Goal: Navigation & Orientation: Find specific page/section

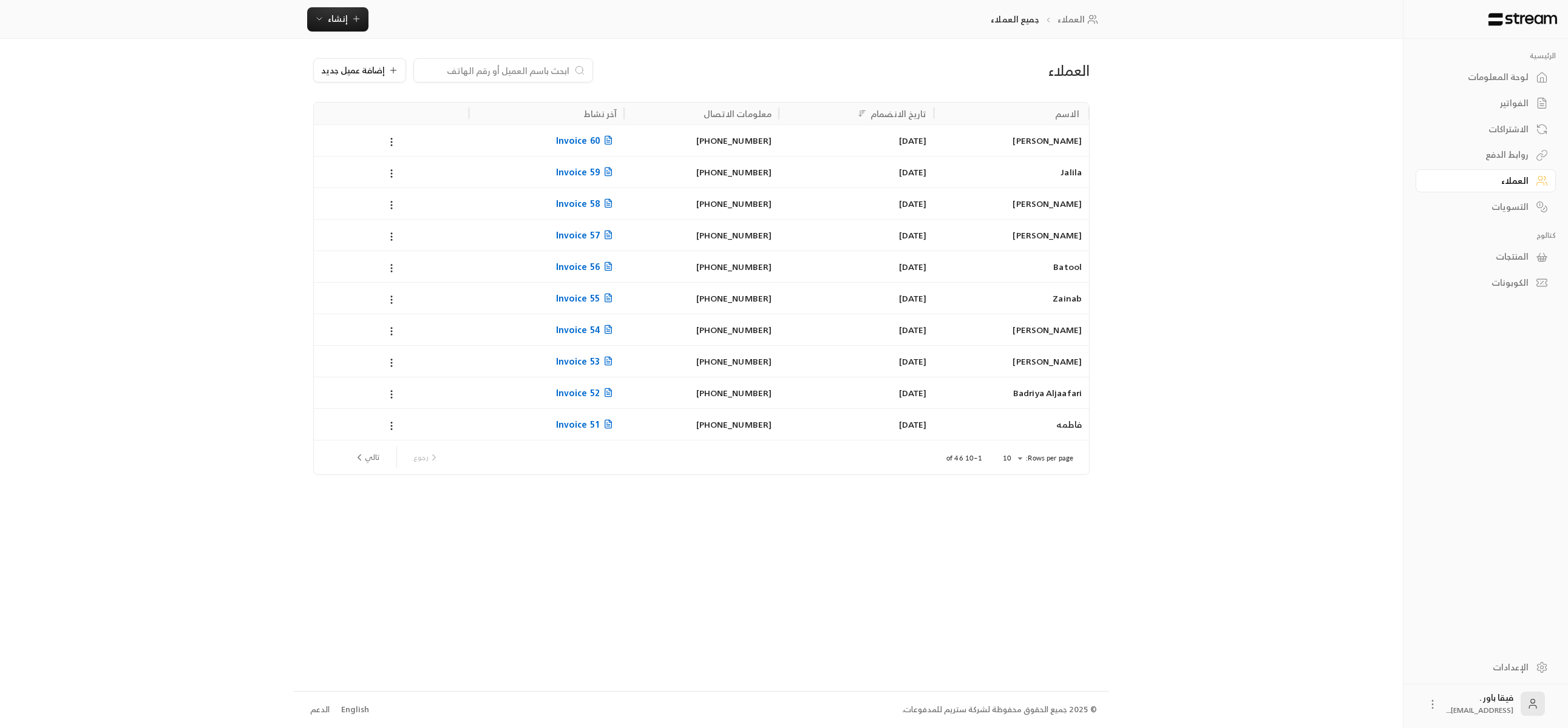
click at [1513, 68] on link "لوحة المعلومات" at bounding box center [1486, 78] width 140 height 24
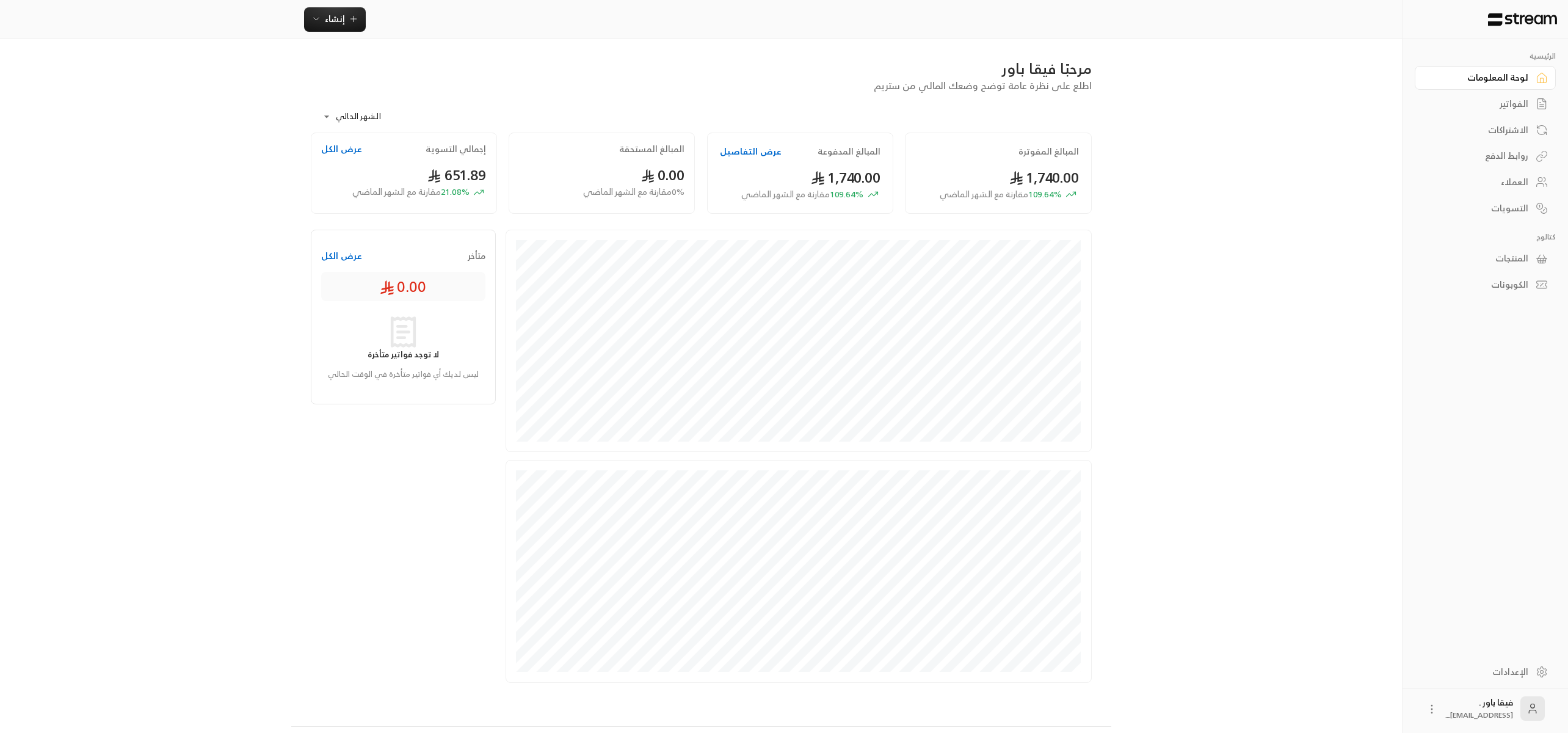
click at [1487, 192] on link "العملاء" at bounding box center [1485, 182] width 141 height 24
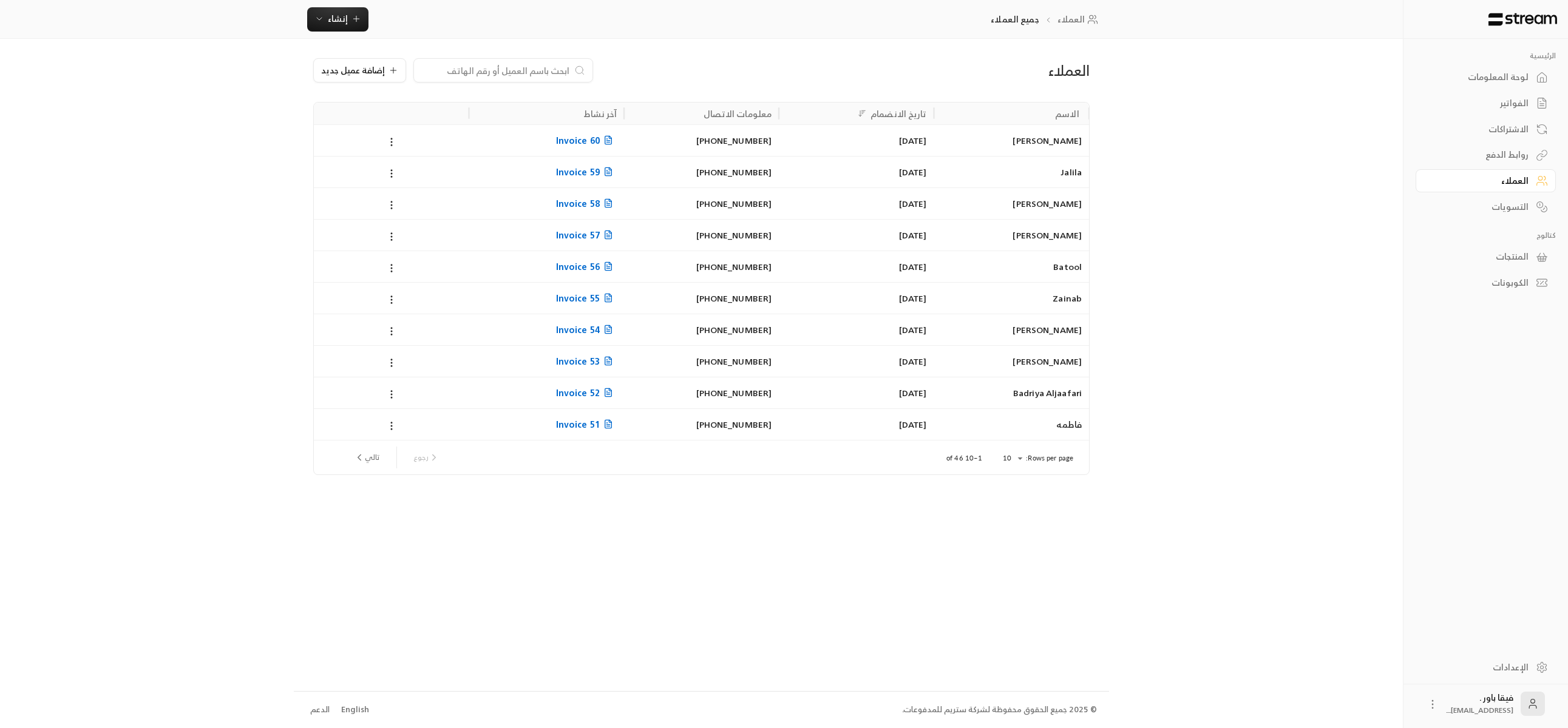
click at [1542, 79] on icon at bounding box center [1541, 77] width 12 height 12
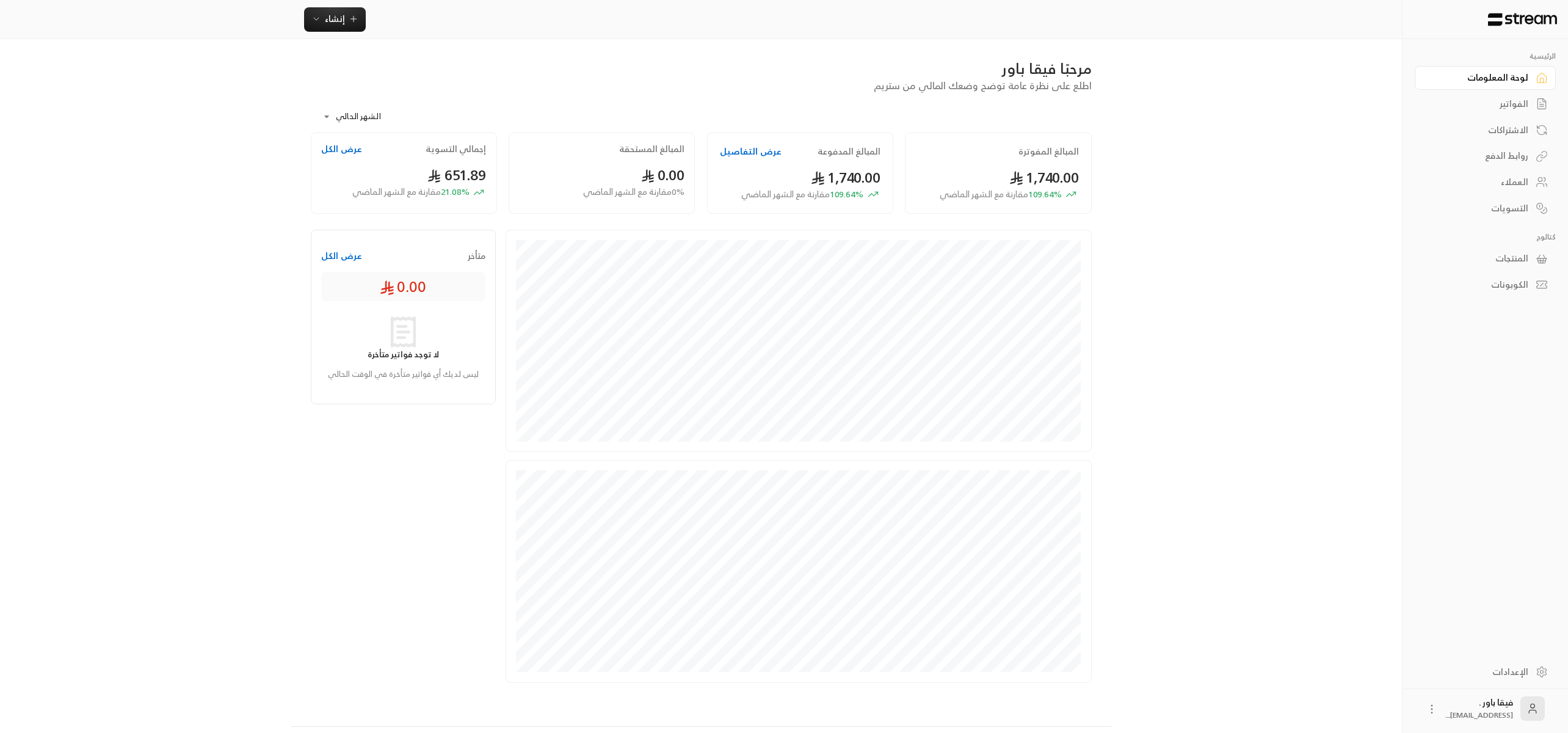
click at [1118, 161] on div "**********" at bounding box center [784, 381] width 986 height 763
